Goal: Contribute content

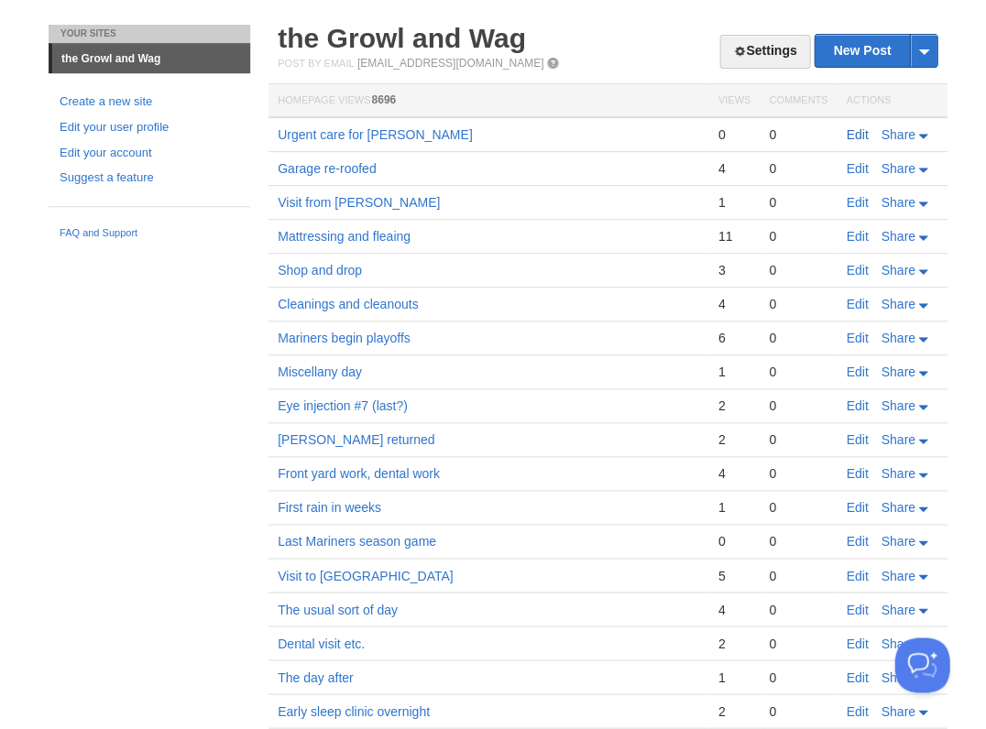
click at [855, 129] on link "Edit" at bounding box center [857, 134] width 22 height 15
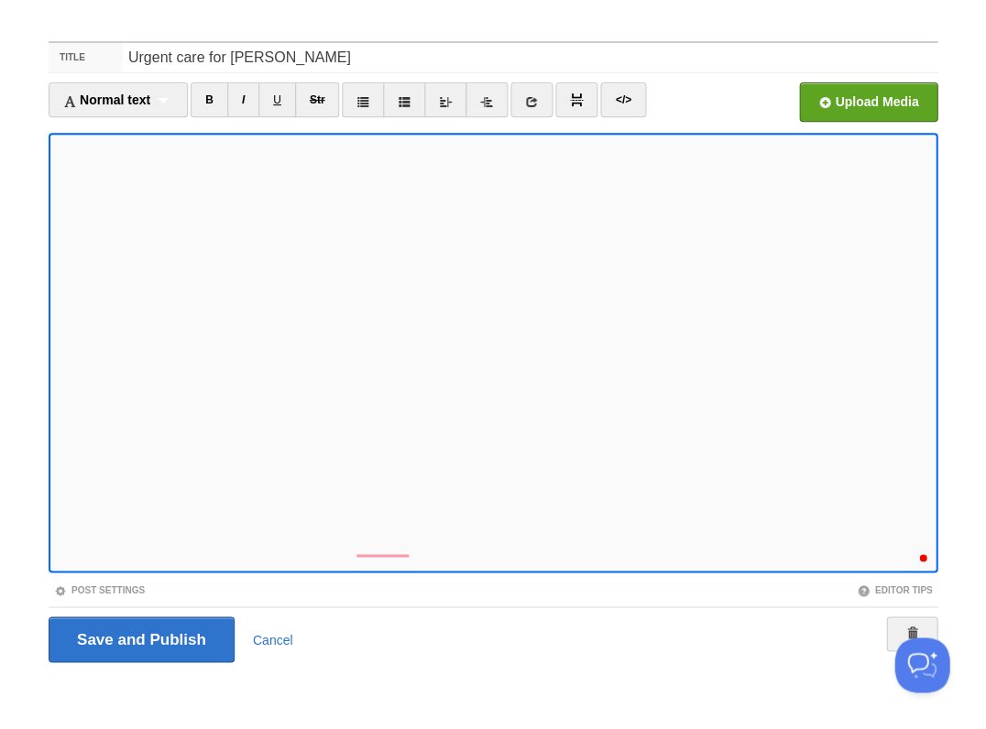
scroll to position [894, 0]
click at [919, 548] on div "1" at bounding box center [918, 552] width 20 height 20
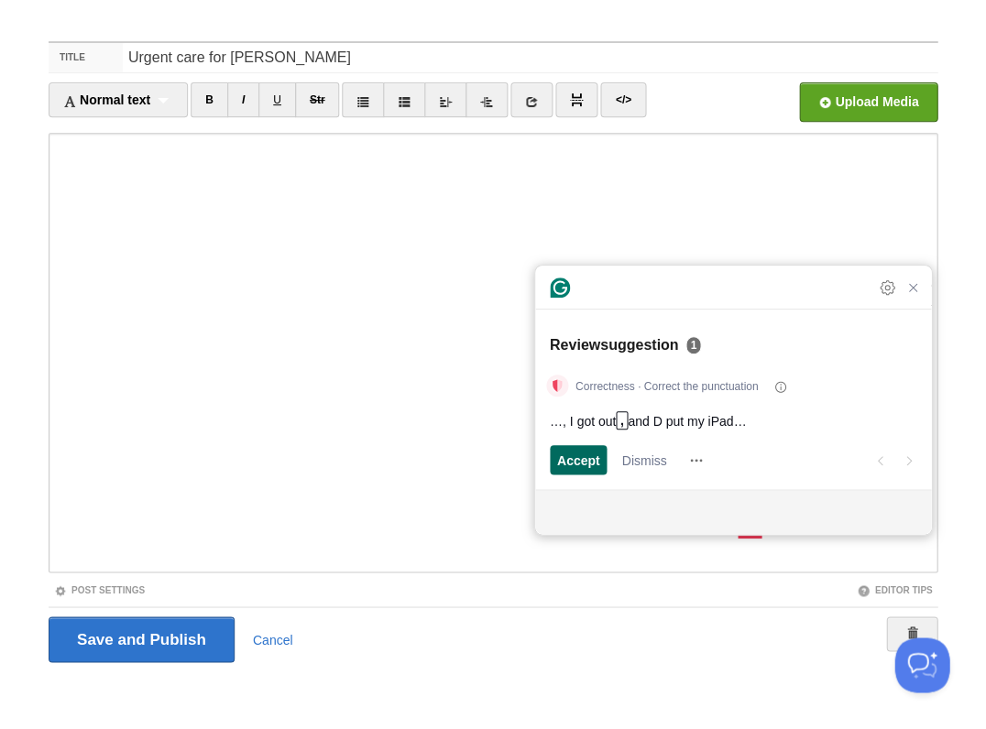
click at [564, 462] on span "Accept" at bounding box center [578, 460] width 43 height 19
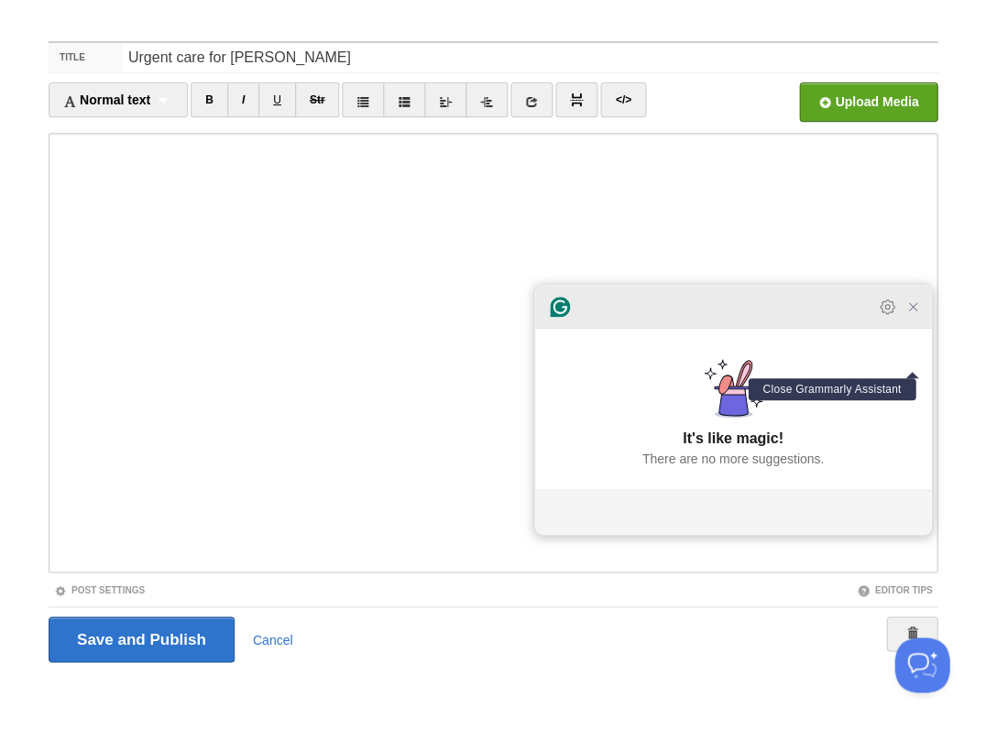
click at [913, 311] on icon "Close Grammarly Assistant" at bounding box center [912, 306] width 7 height 7
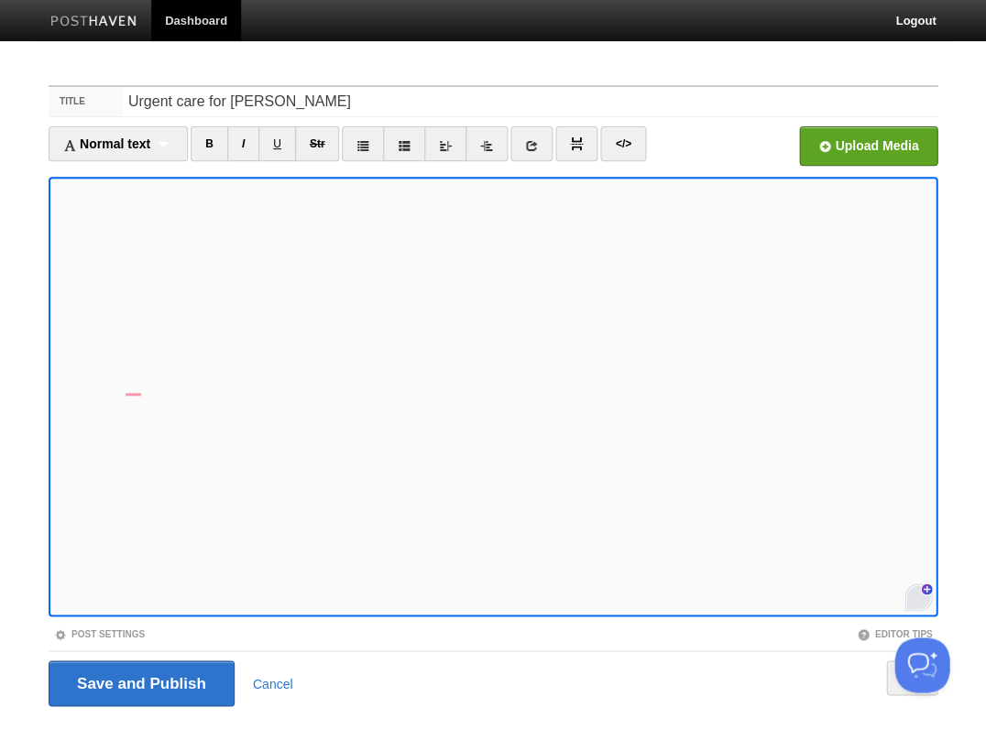
scroll to position [44, 0]
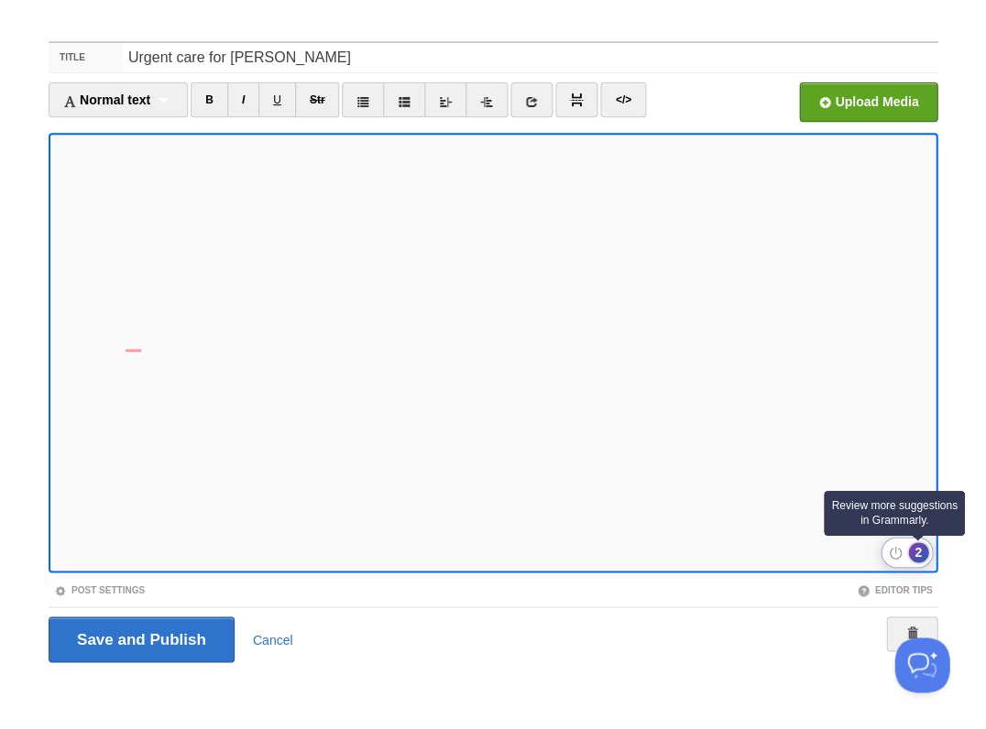
click at [915, 554] on div "2" at bounding box center [918, 552] width 20 height 20
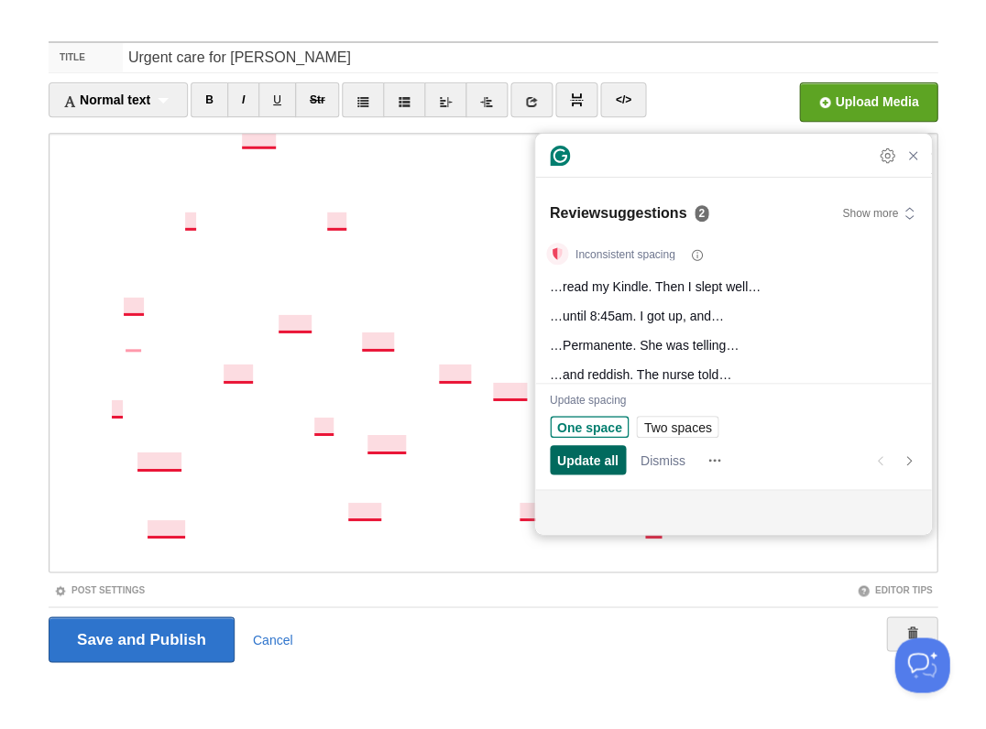
click at [586, 455] on span "Update all" at bounding box center [587, 460] width 61 height 19
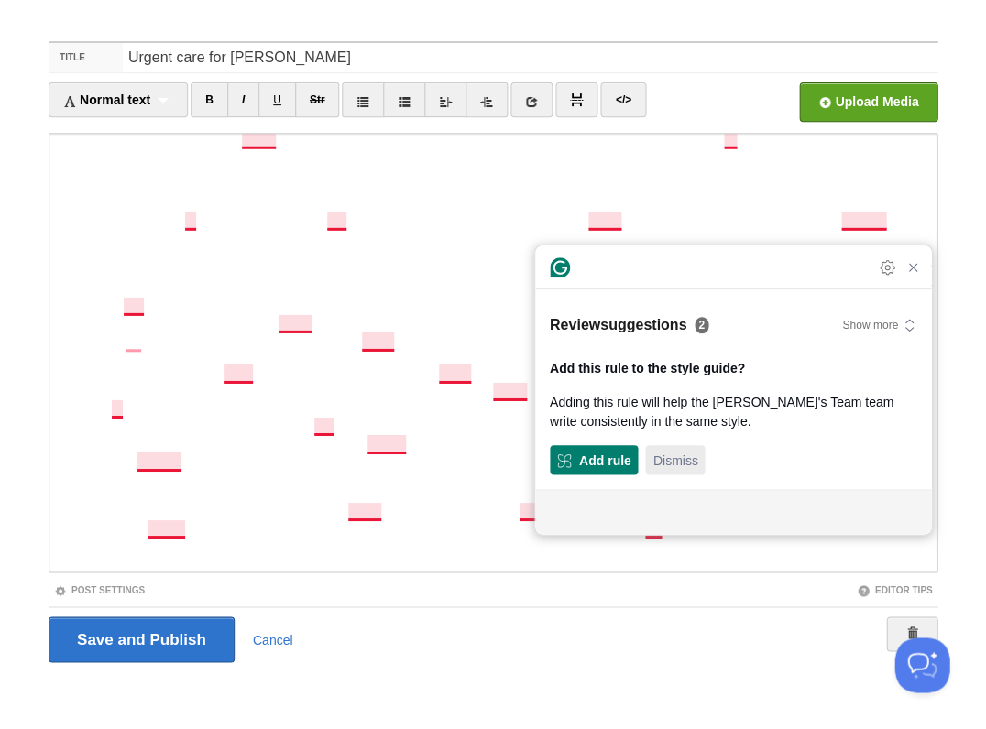
click at [671, 457] on span "Dismiss" at bounding box center [674, 460] width 45 height 19
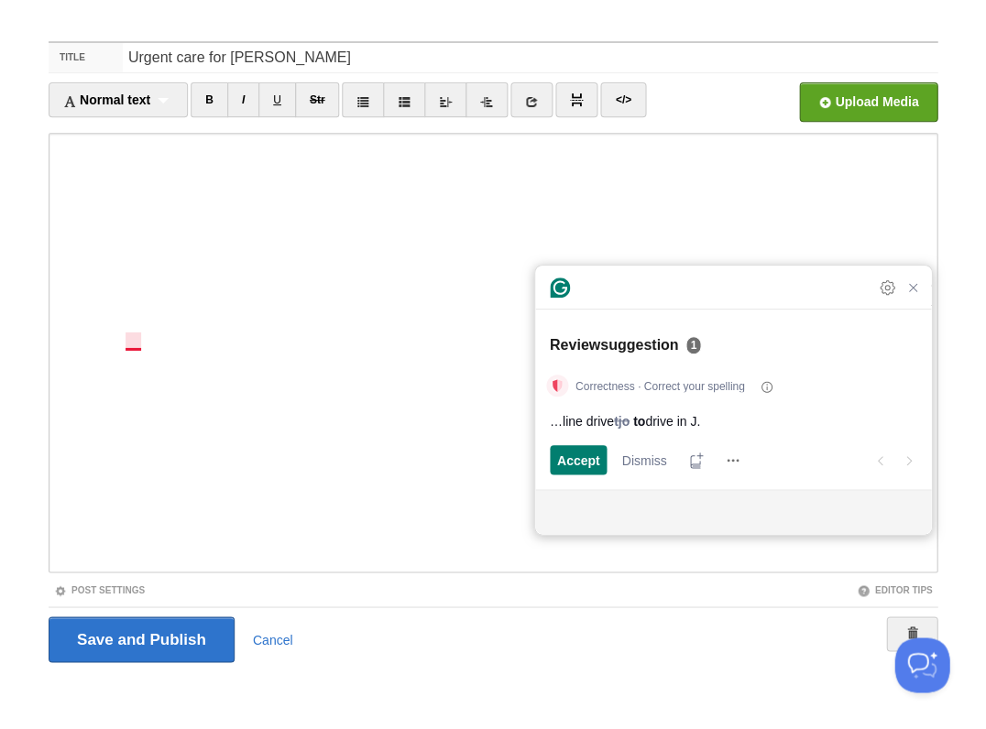
scroll to position [909, 0]
click at [572, 456] on span "Accept" at bounding box center [578, 460] width 43 height 19
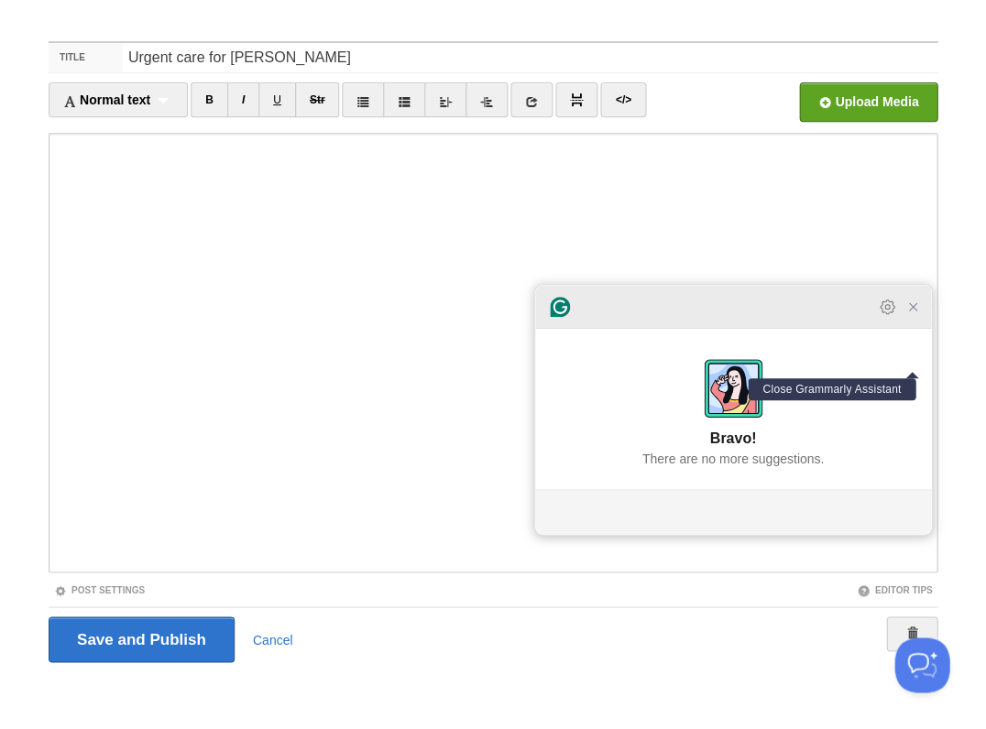
click at [908, 311] on icon "Close Grammarly Assistant" at bounding box center [912, 307] width 15 height 15
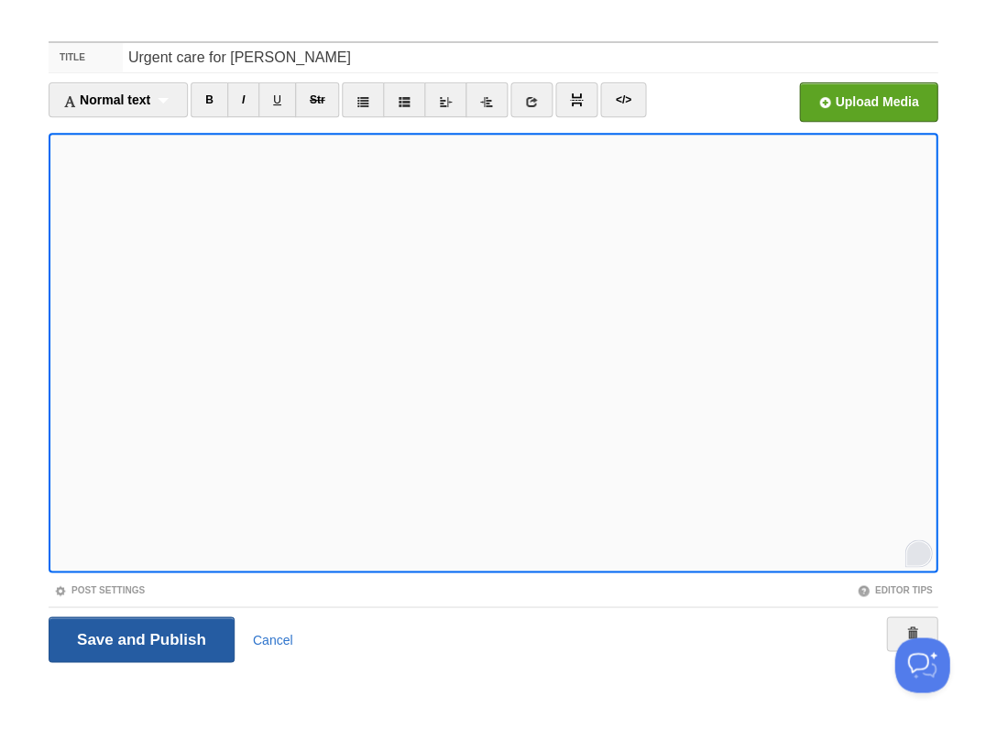
click at [139, 638] on input "Save and Publish" at bounding box center [142, 640] width 186 height 46
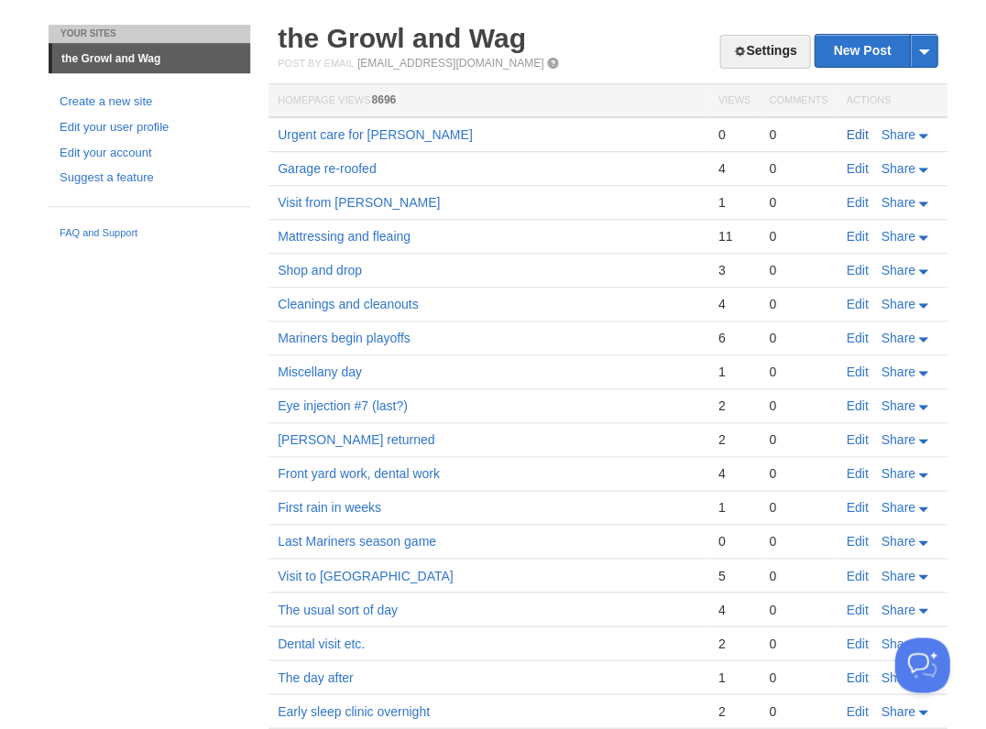
click at [861, 134] on link "Edit" at bounding box center [857, 134] width 22 height 15
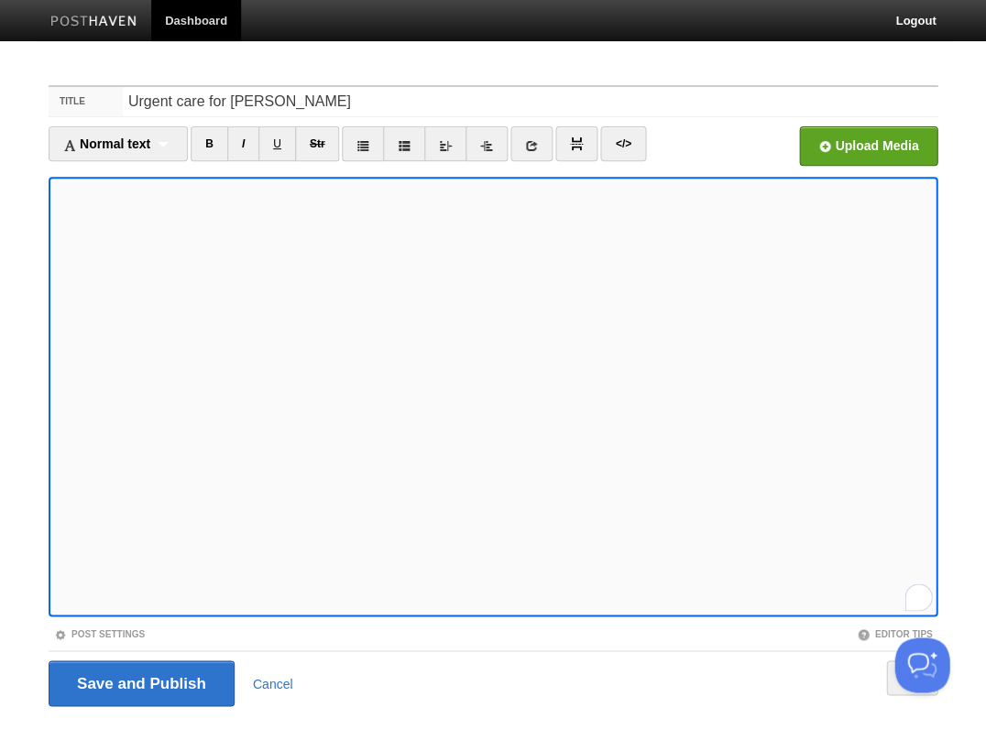
scroll to position [44, 0]
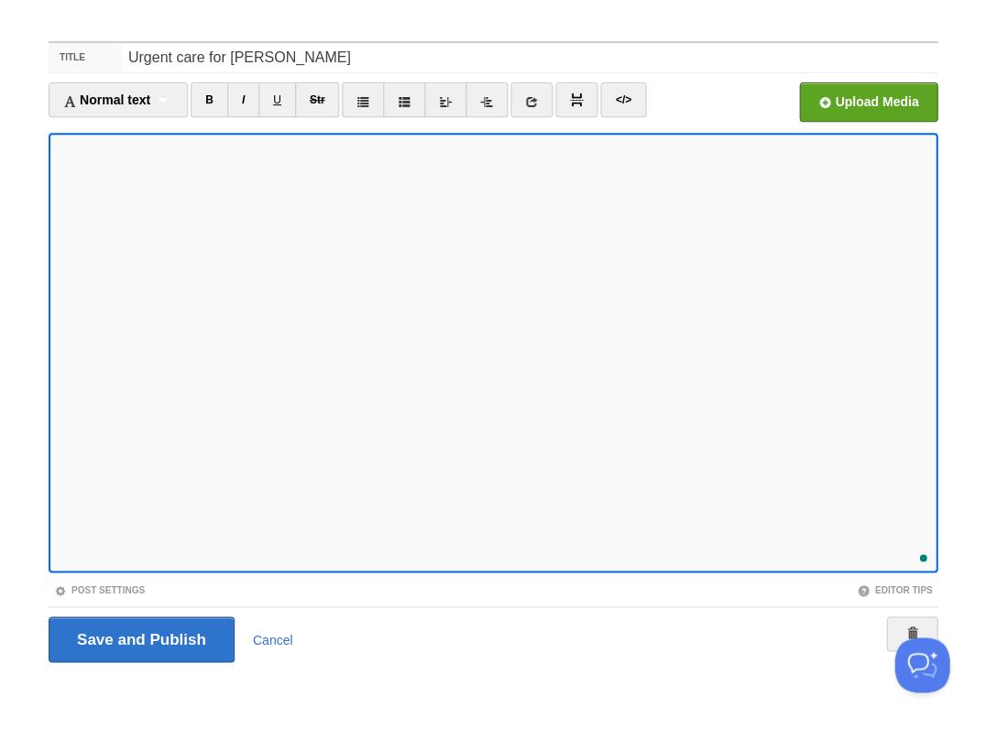
scroll to position [945, 0]
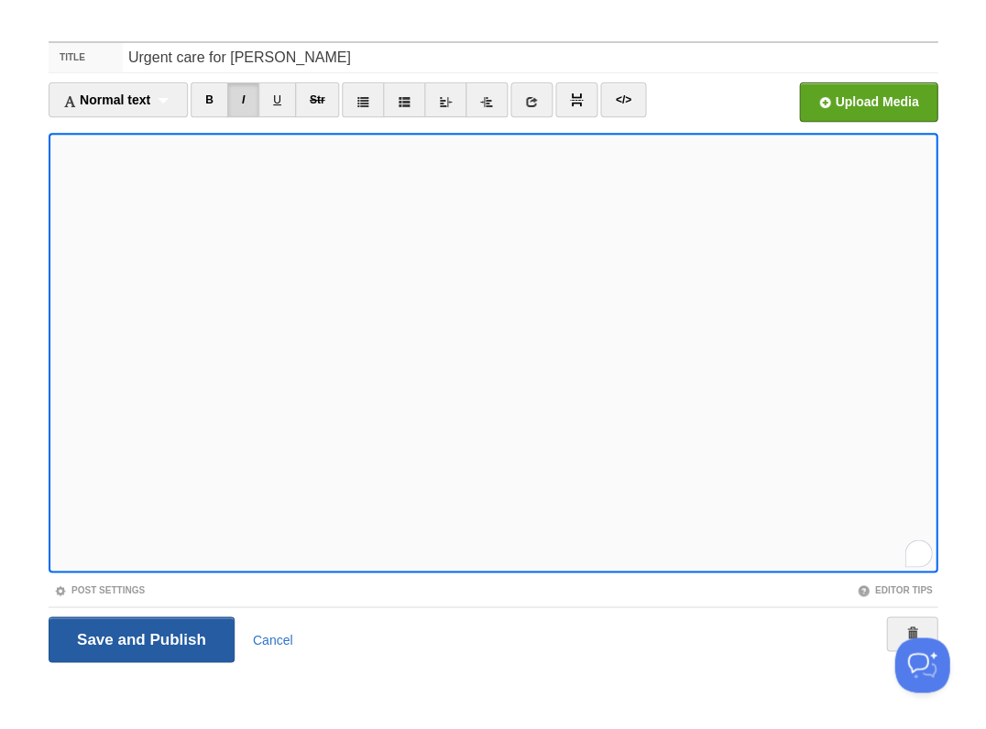
click at [139, 638] on input "Save and Publish" at bounding box center [142, 640] width 186 height 46
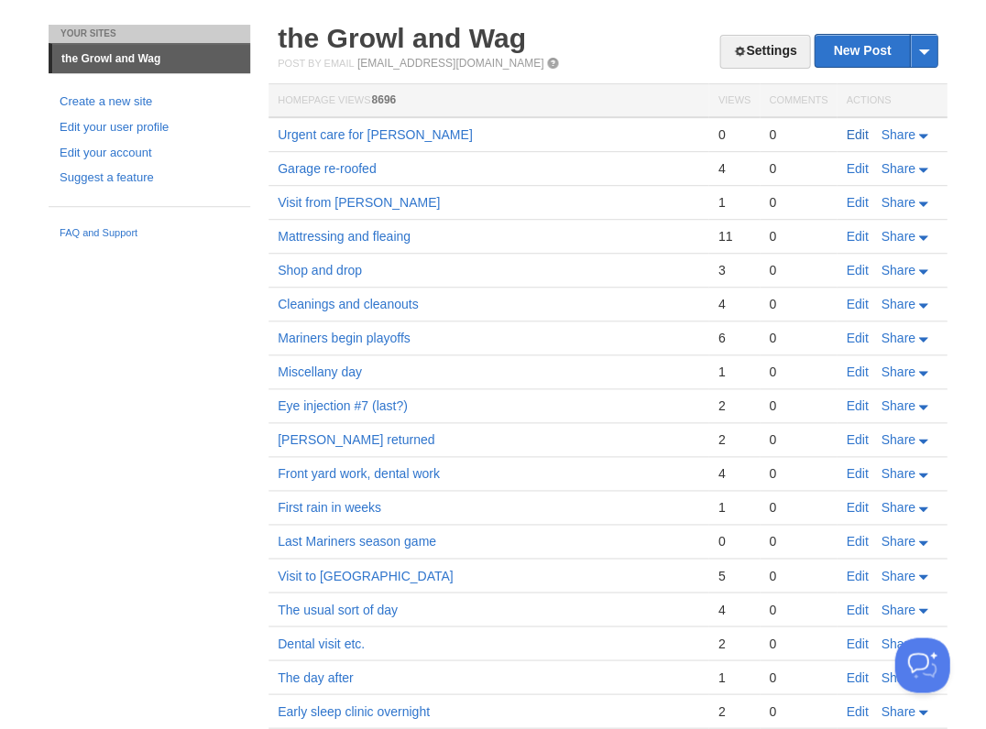
click at [854, 132] on link "Edit" at bounding box center [857, 134] width 22 height 15
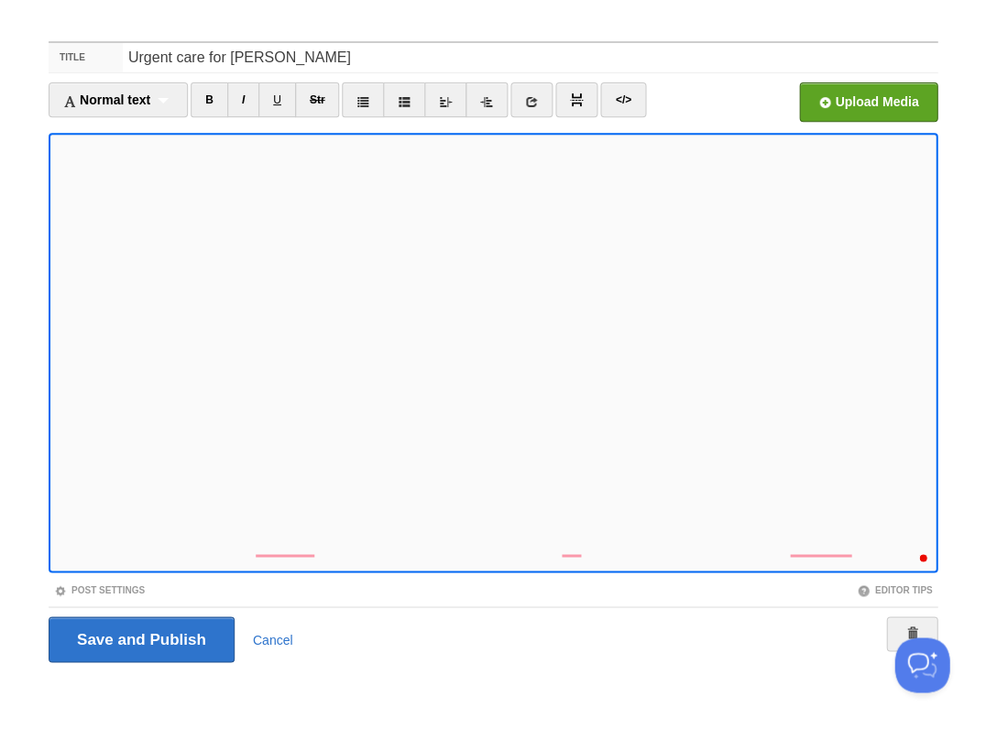
scroll to position [964, 0]
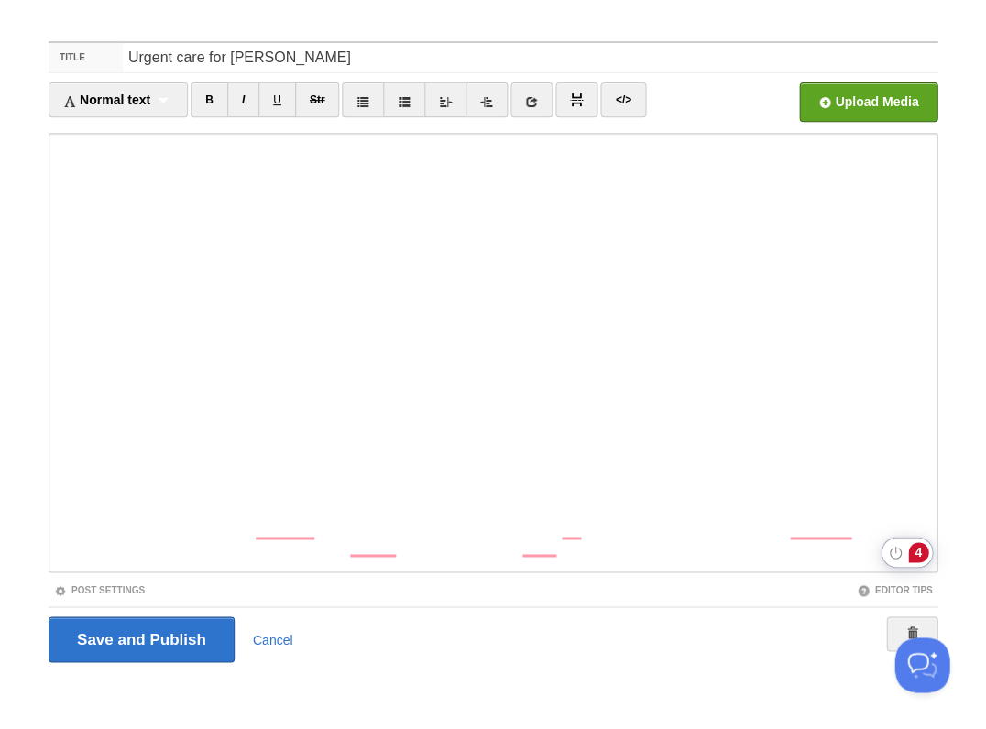
click at [920, 550] on div "4" at bounding box center [918, 552] width 20 height 20
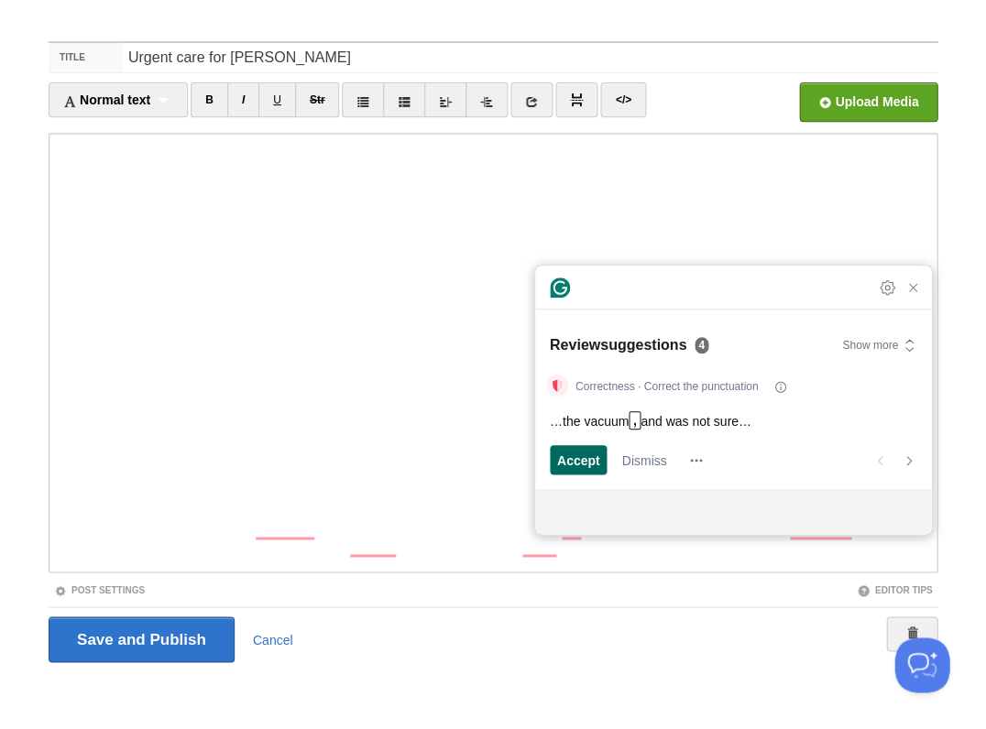
click at [596, 462] on span "Accept" at bounding box center [578, 460] width 43 height 19
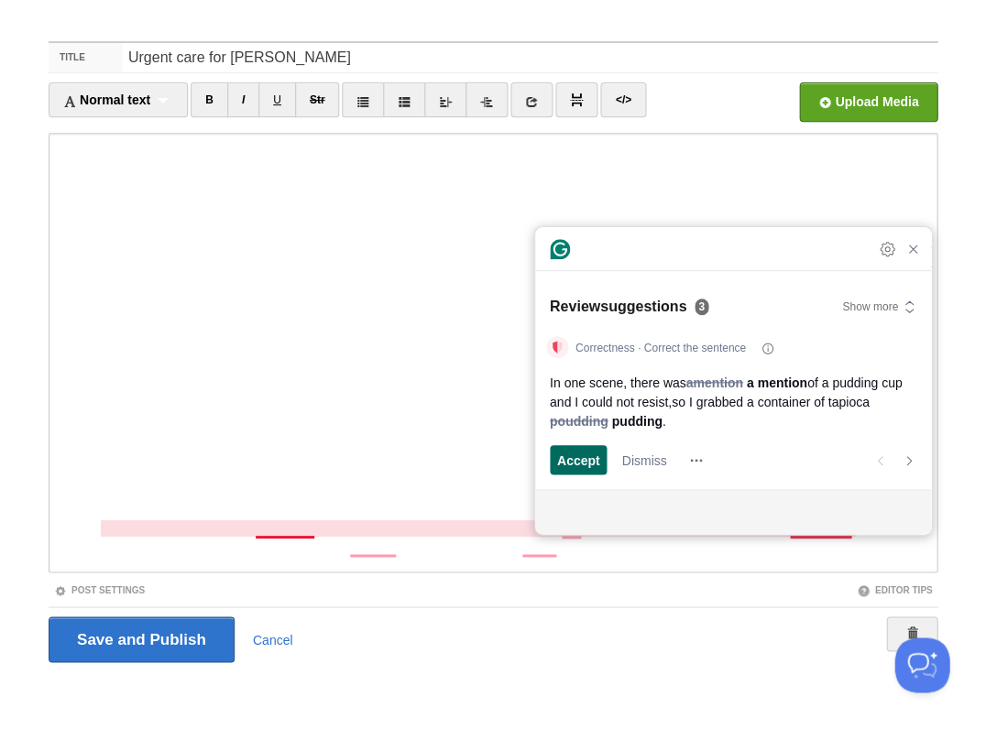
click at [601, 463] on button "Accept and open next suggestion" at bounding box center [579, 459] width 58 height 29
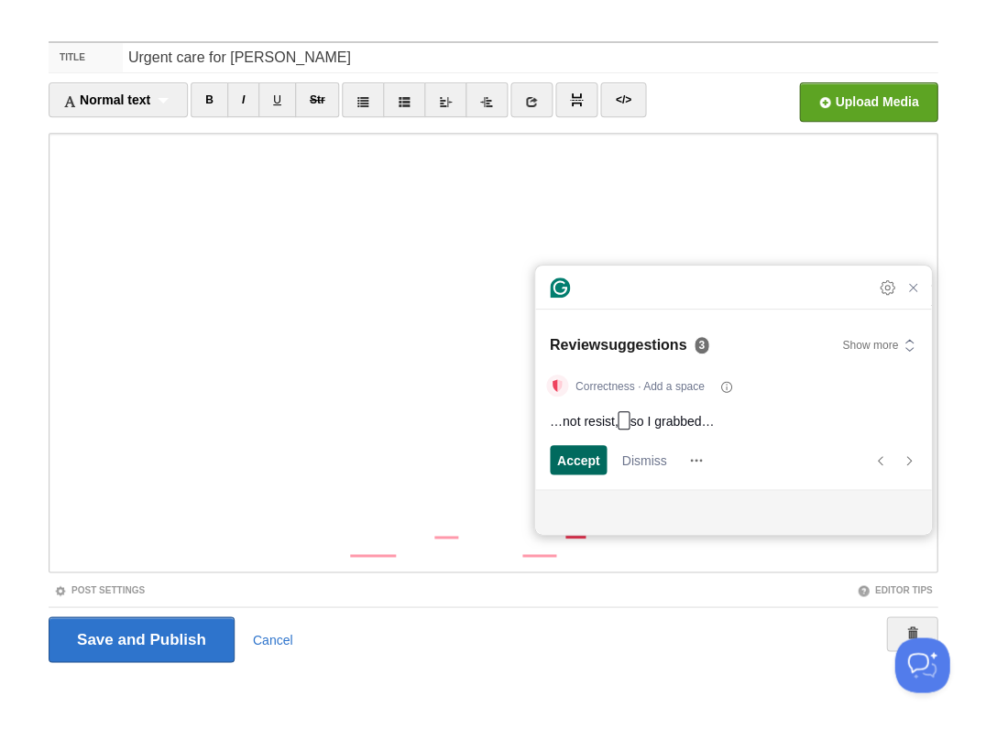
click at [600, 463] on span "Accept" at bounding box center [578, 460] width 43 height 19
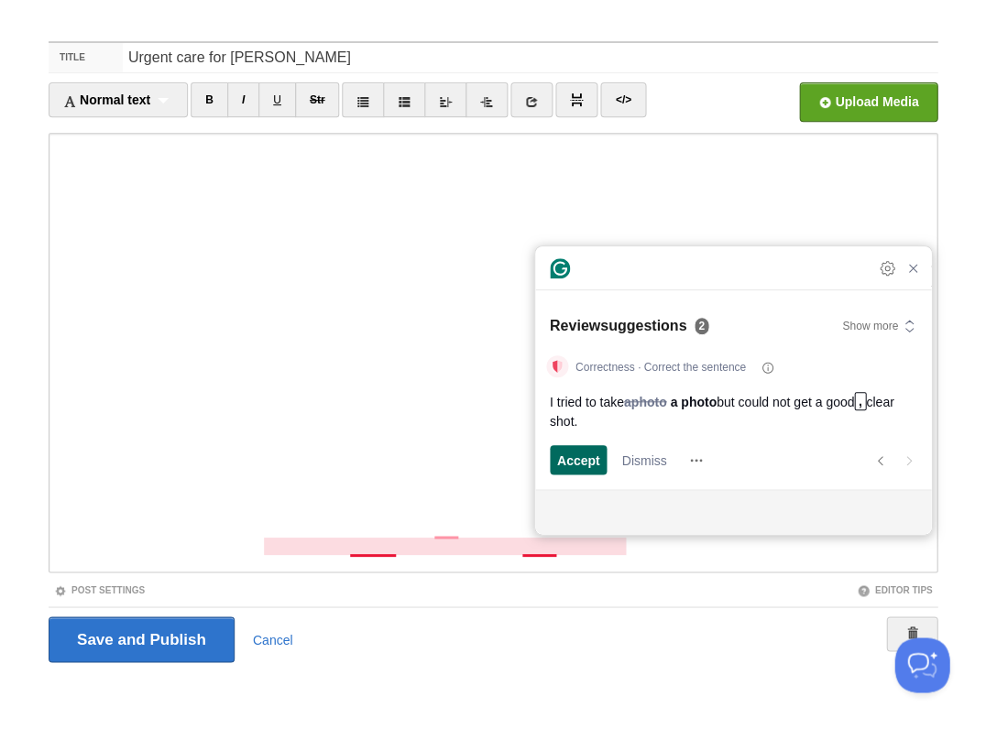
click at [586, 465] on span "Accept" at bounding box center [578, 460] width 43 height 19
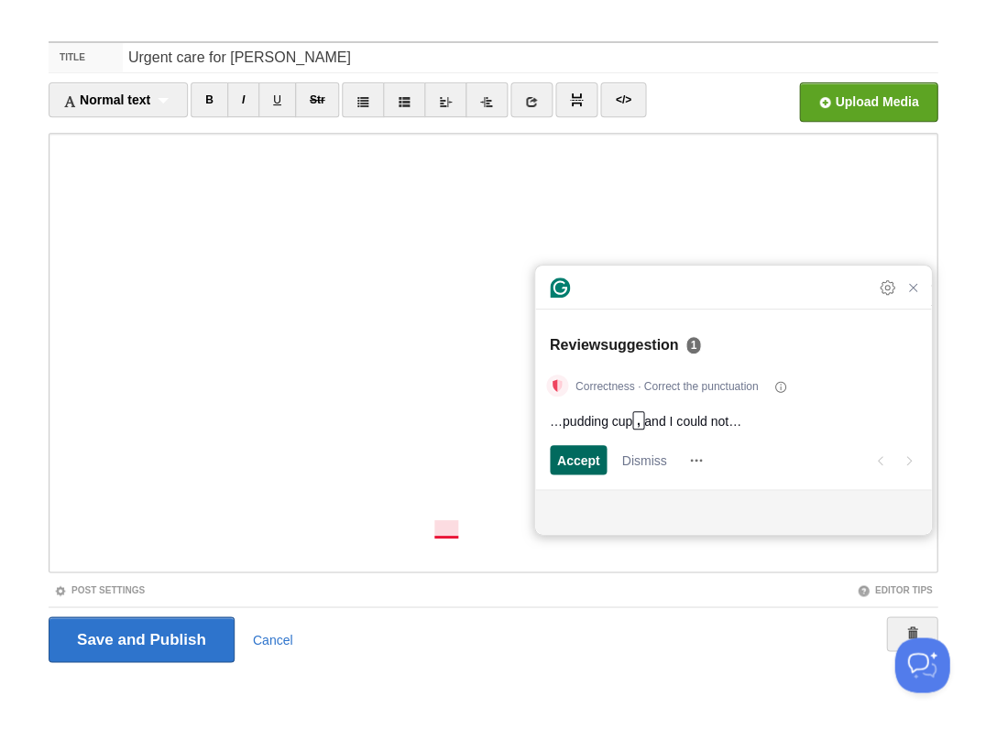
click at [590, 459] on span "Accept" at bounding box center [578, 460] width 43 height 19
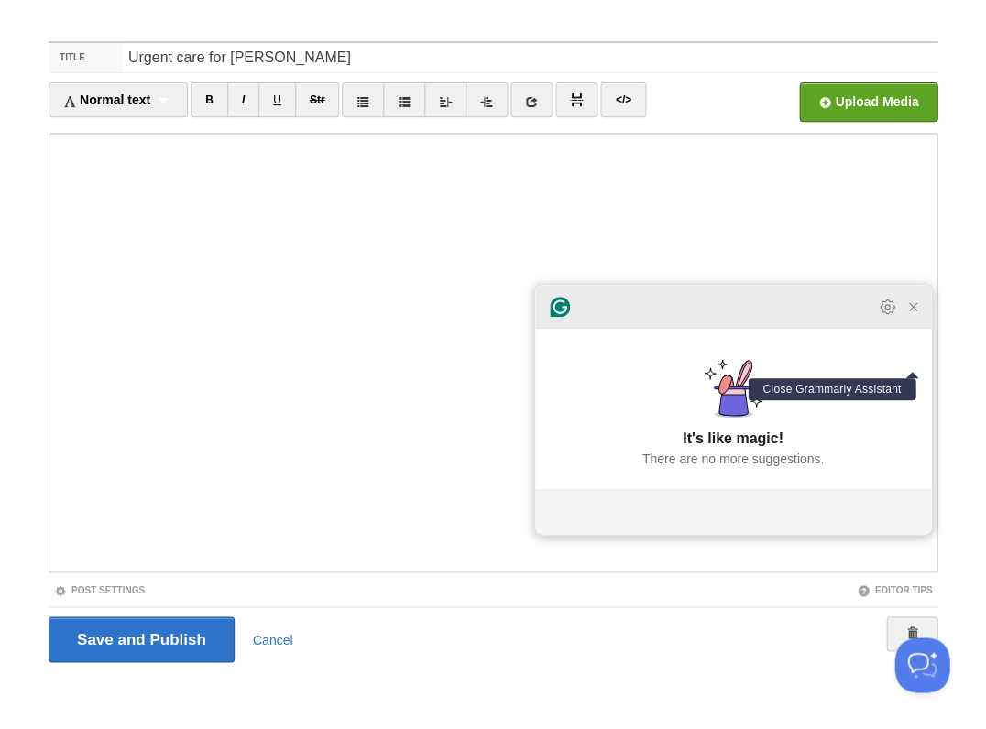
click at [913, 311] on icon "Close Grammarly Assistant" at bounding box center [912, 306] width 7 height 7
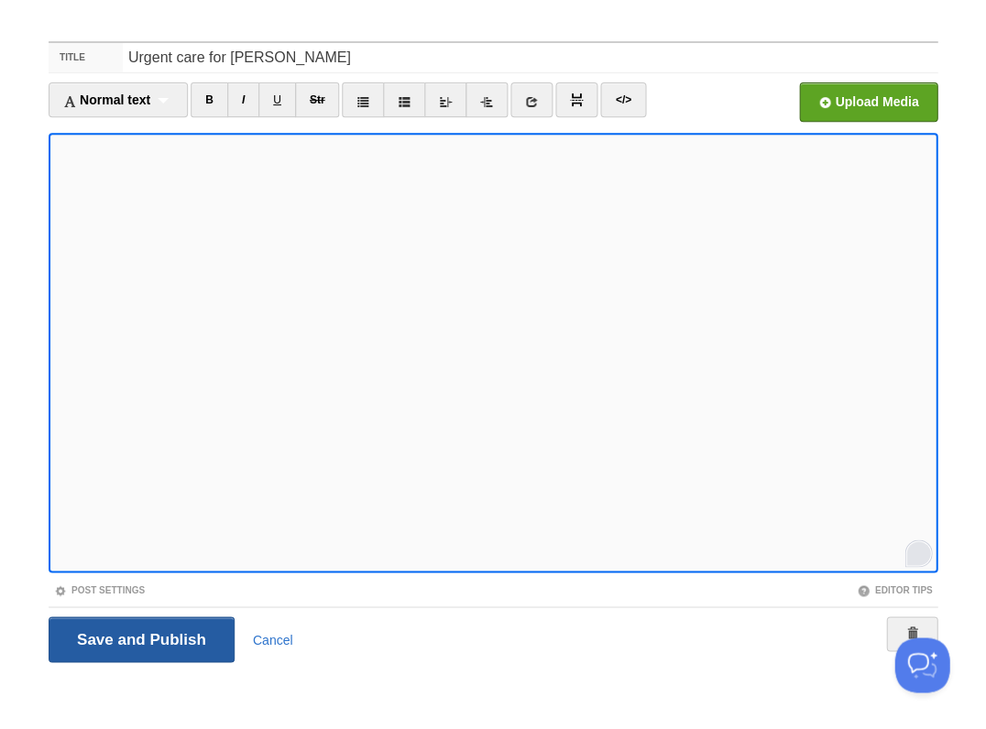
click at [139, 638] on input "Save and Publish" at bounding box center [142, 640] width 186 height 46
